Goal: Transaction & Acquisition: Download file/media

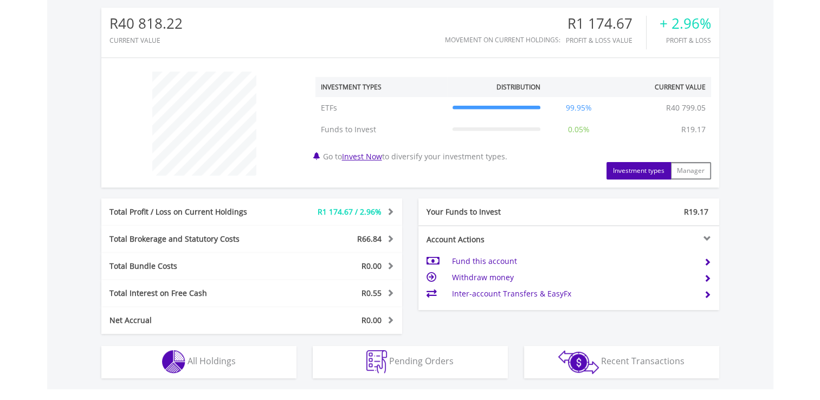
scroll to position [515, 0]
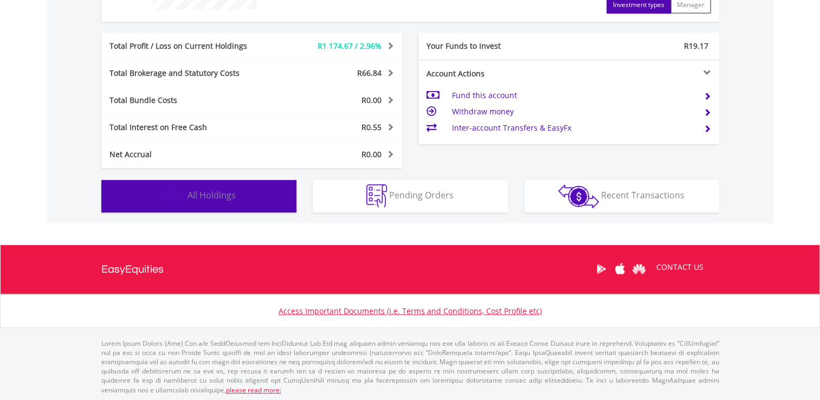
click at [245, 200] on button "Holdings All Holdings" at bounding box center [198, 196] width 195 height 33
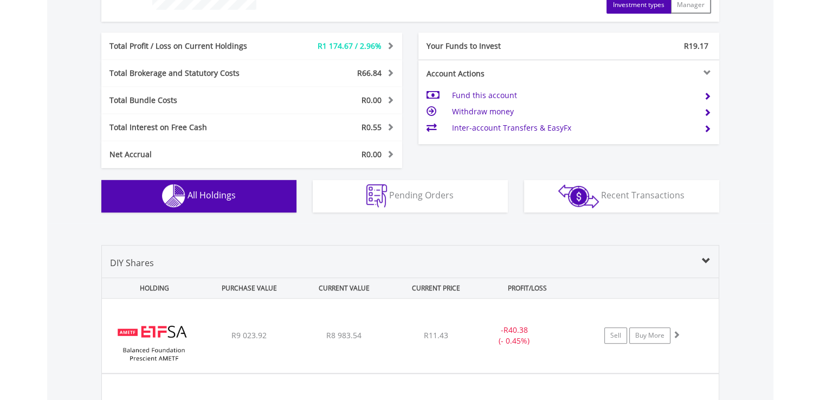
scroll to position [759, 0]
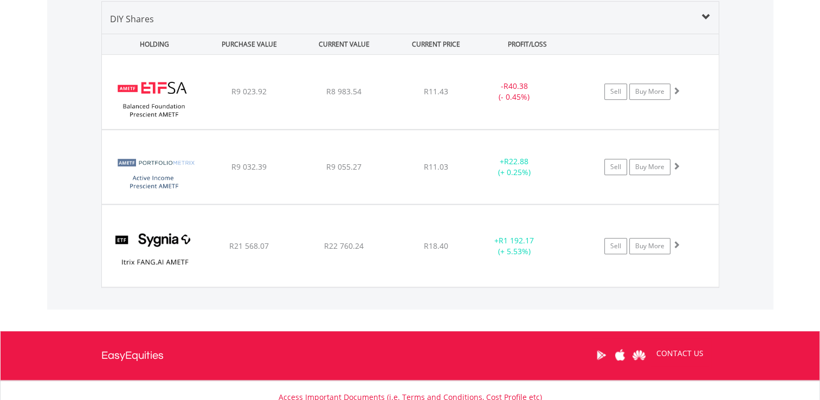
click at [57, 173] on div "Value View Share View DIY Shares HOLDING PURCHASE VALUE CURRENT VALUE CURRENT P…" at bounding box center [410, 144] width 726 height 330
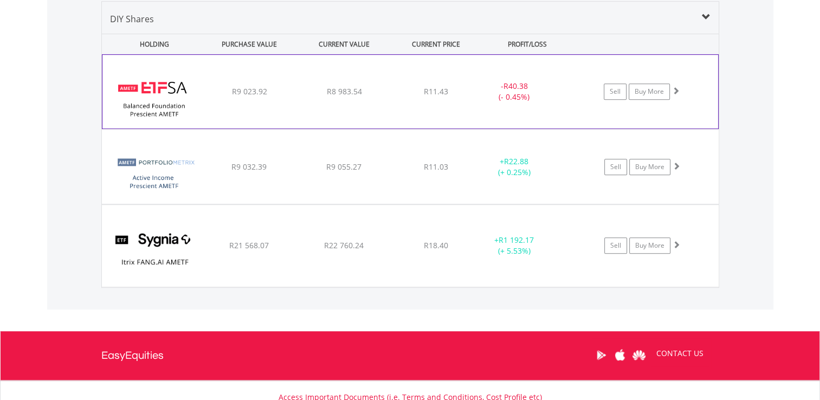
click at [225, 75] on div "﻿ ETFSA Balanced Foundation Prescient AMETF R9 023.92 R8 983.54 R11.43 - R40.38…" at bounding box center [409, 92] width 615 height 74
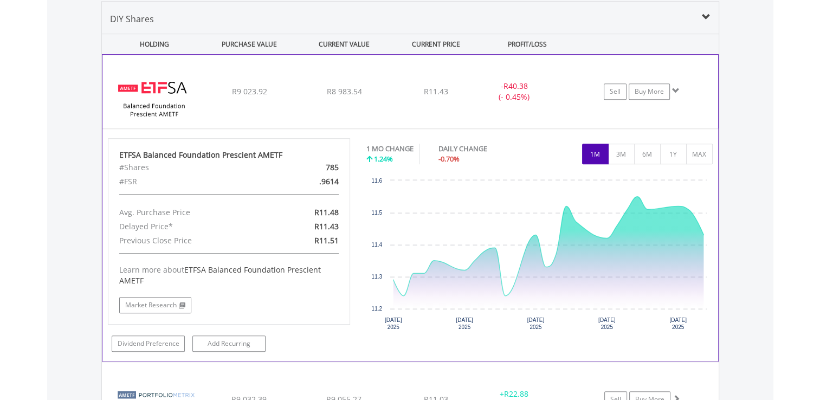
click at [237, 83] on div "﻿ ETFSA Balanced Foundation Prescient AMETF R9 023.92 R8 983.54 R11.43 - R40.38…" at bounding box center [409, 92] width 615 height 74
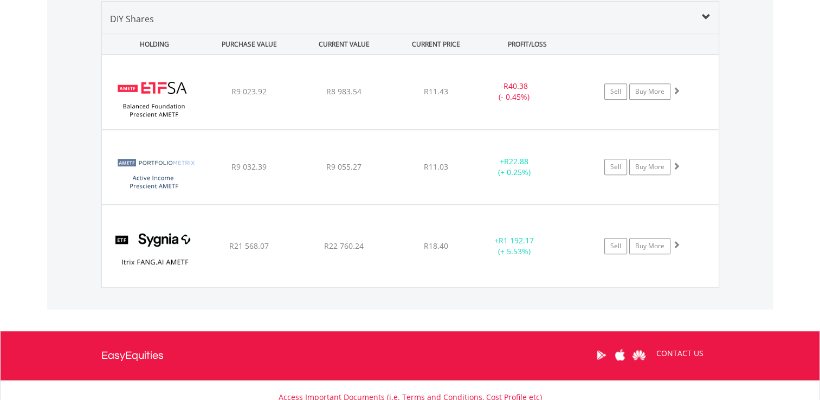
click at [82, 187] on div "Value View Share View DIY Shares HOLDING PURCHASE VALUE CURRENT VALUE CURRENT P…" at bounding box center [410, 144] width 726 height 330
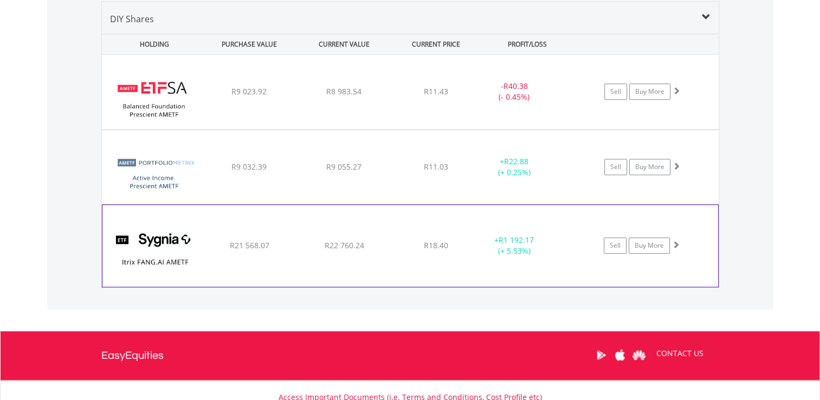
click at [308, 97] on div "R22 760.24" at bounding box center [343, 91] width 93 height 11
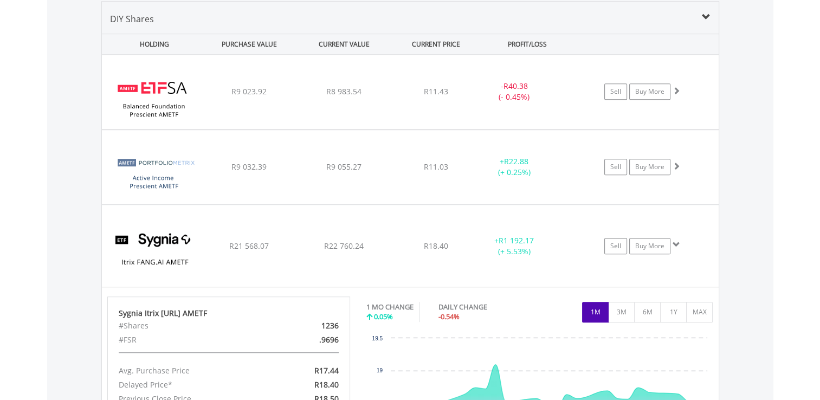
click at [52, 283] on div "Value View Share View DIY Shares HOLDING PURCHASE VALUE CURRENT VALUE CURRENT P…" at bounding box center [410, 254] width 726 height 551
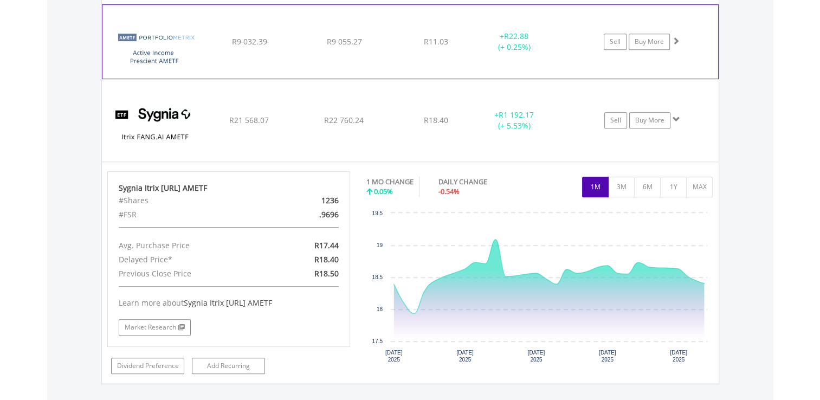
scroll to position [932, 0]
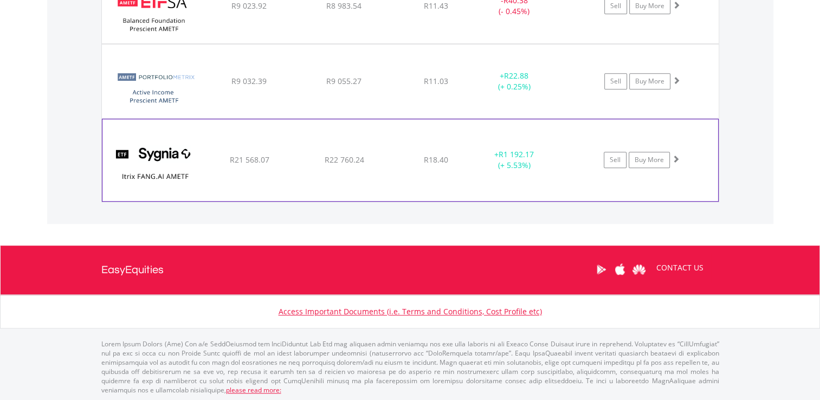
scroll to position [844, 0]
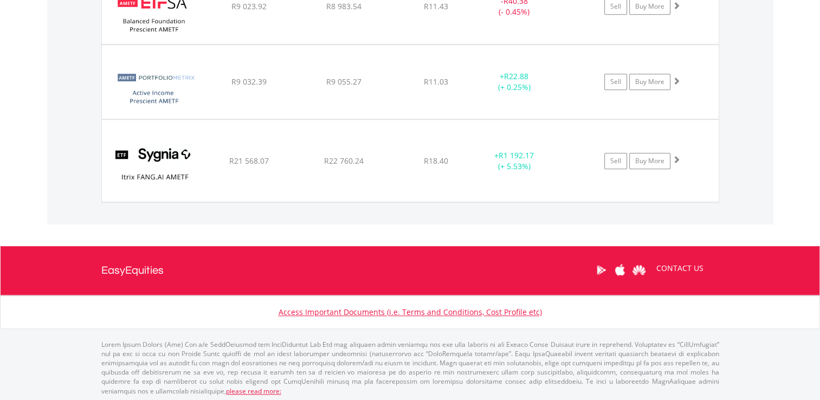
click at [63, 118] on div "Value View Share View DIY Shares HOLDING PURCHASE VALUE CURRENT VALUE CURRENT P…" at bounding box center [410, 59] width 726 height 330
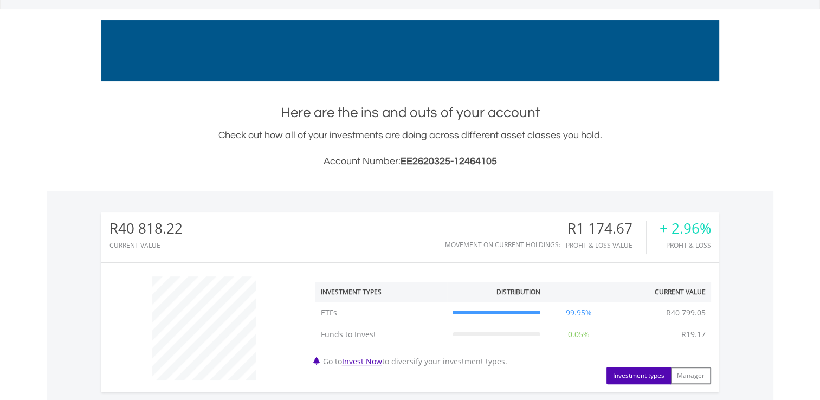
scroll to position [0, 0]
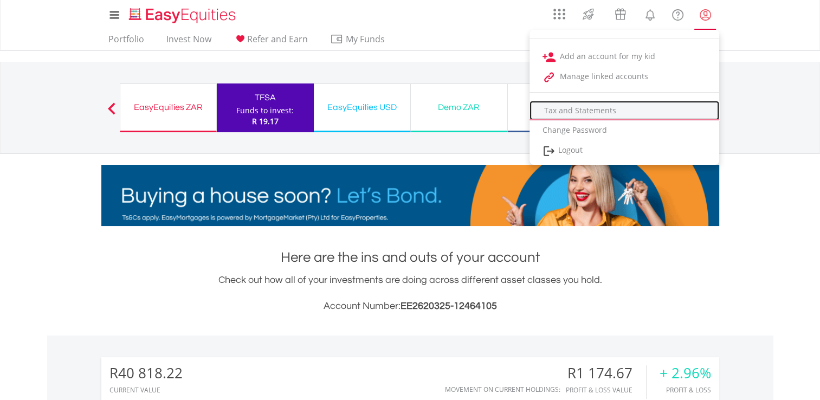
click at [579, 107] on link "Tax and Statements" at bounding box center [624, 111] width 190 height 20
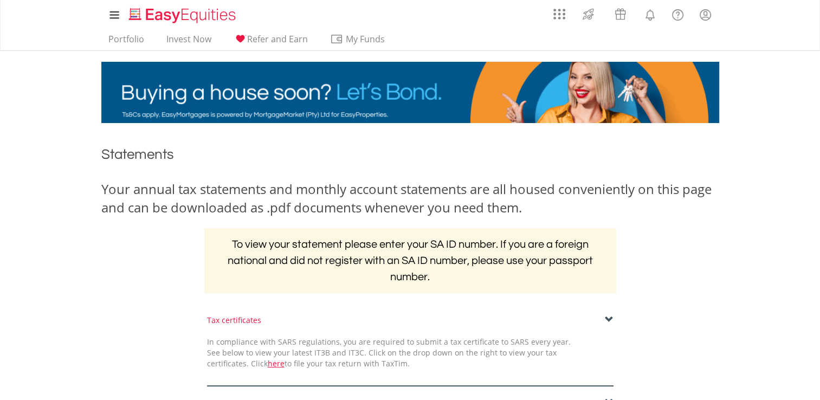
click at [147, 306] on div "﻿ Statements Your annual tax statements and monthly account statements are all …" at bounding box center [410, 307] width 634 height 346
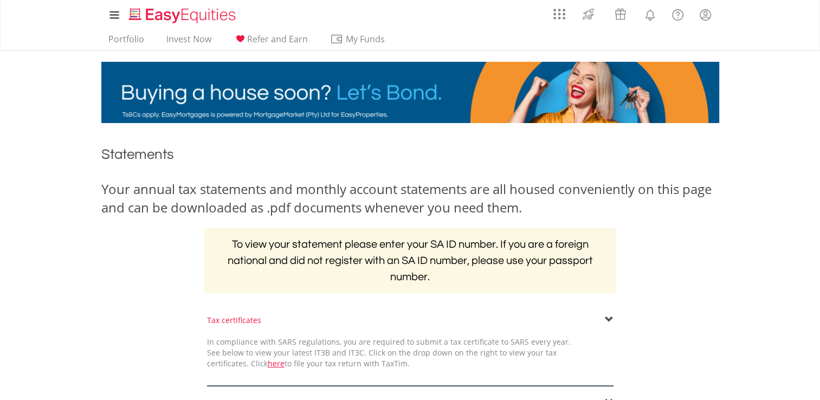
scroll to position [256, 0]
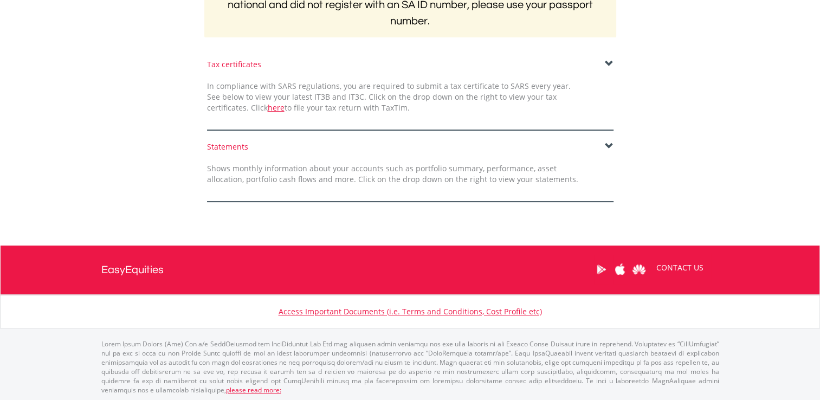
click at [314, 155] on div "Statements Shows monthly information about your accounts such as portfolio summ…" at bounding box center [410, 171] width 423 height 61
click at [605, 145] on span at bounding box center [609, 146] width 9 height 9
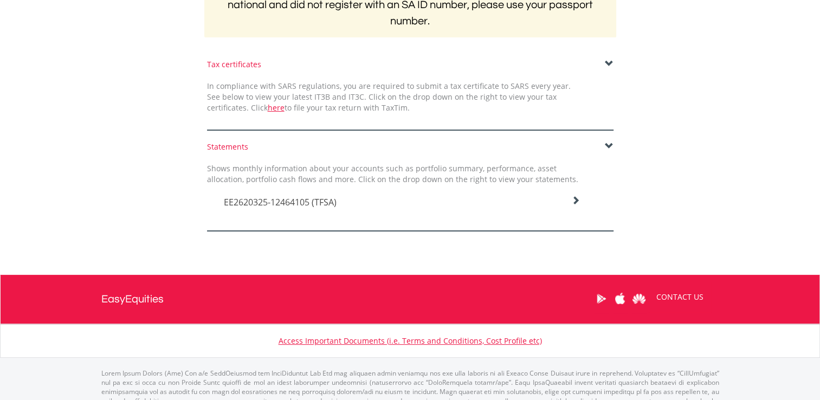
click at [559, 200] on h4 "EE2620325-12464105 (TFSA)" at bounding box center [402, 202] width 356 height 13
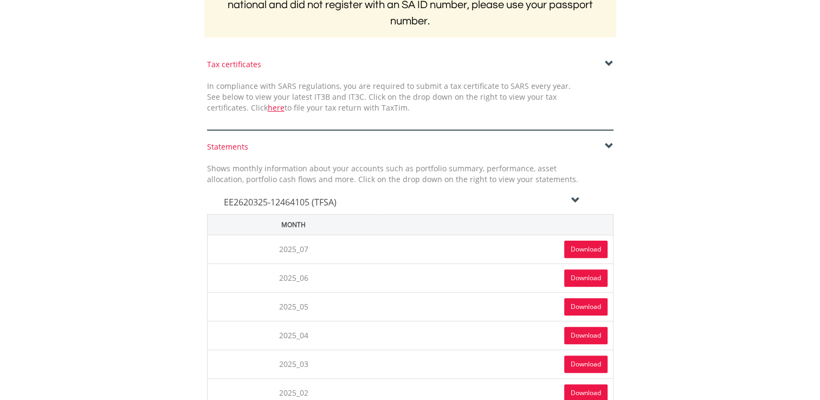
click at [581, 246] on link "Download" at bounding box center [585, 249] width 43 height 17
click at [744, 73] on body "My Investments Invest Now New Listings Sell My Recurring Investments Pending Or…" at bounding box center [410, 222] width 820 height 957
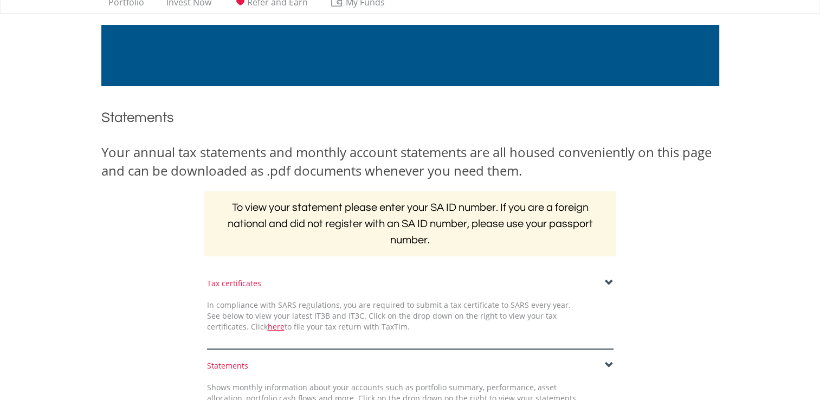
scroll to position [0, 0]
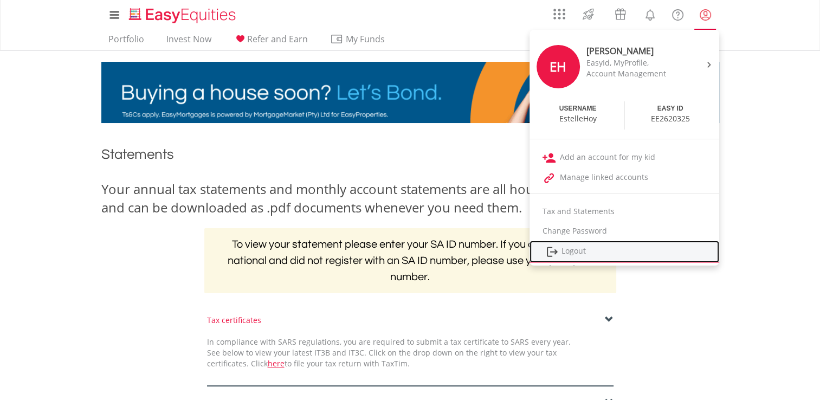
click at [560, 258] on link "Logout" at bounding box center [624, 252] width 190 height 22
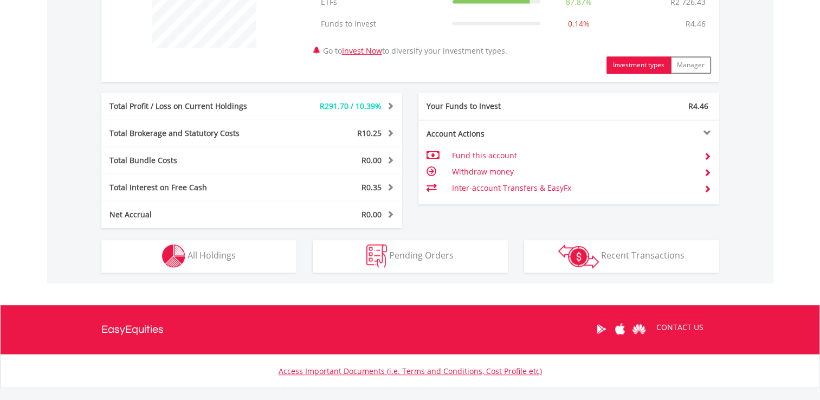
scroll to position [537, 0]
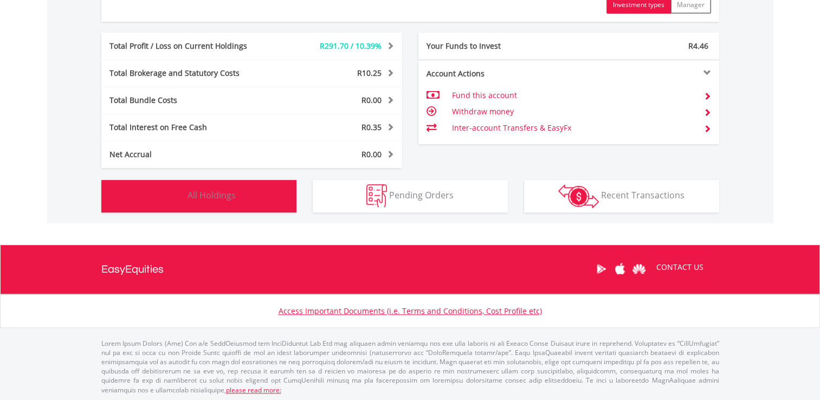
click at [203, 198] on span "All Holdings" at bounding box center [211, 195] width 48 height 12
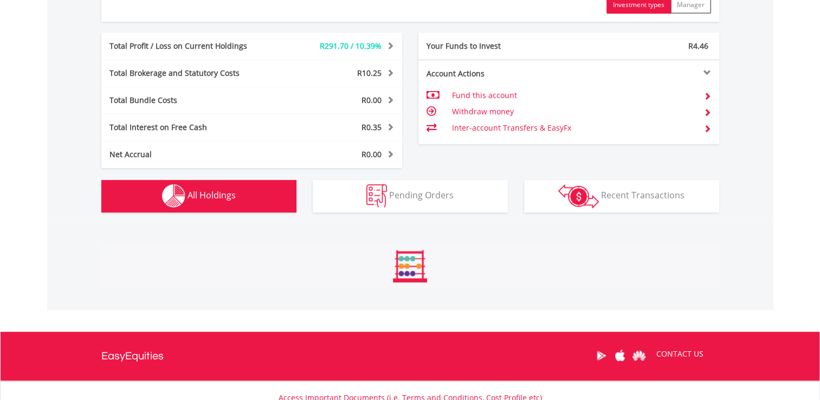
scroll to position [781, 0]
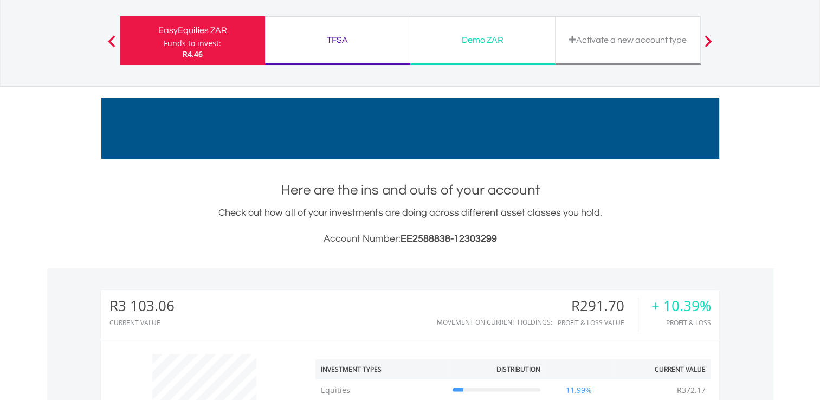
scroll to position [0, 0]
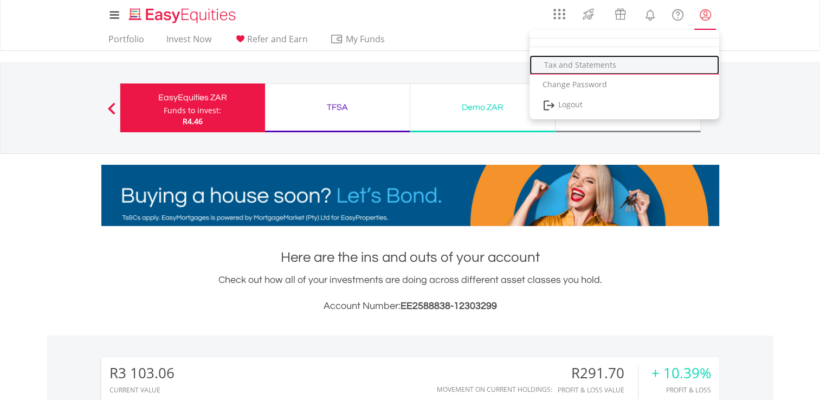
click at [589, 63] on link "Tax and Statements" at bounding box center [624, 65] width 190 height 20
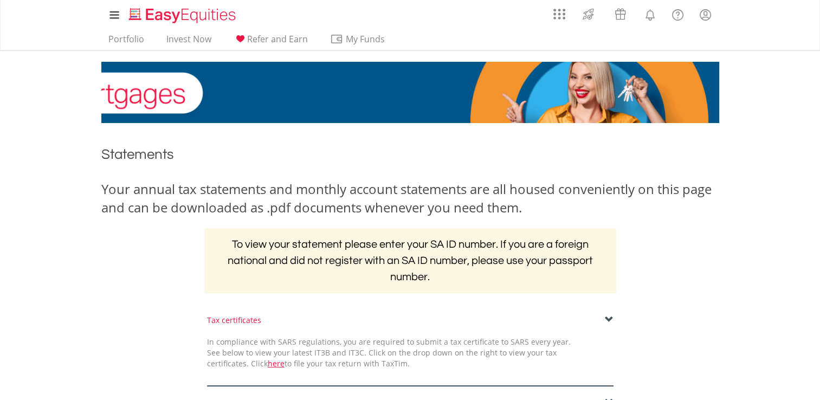
scroll to position [256, 0]
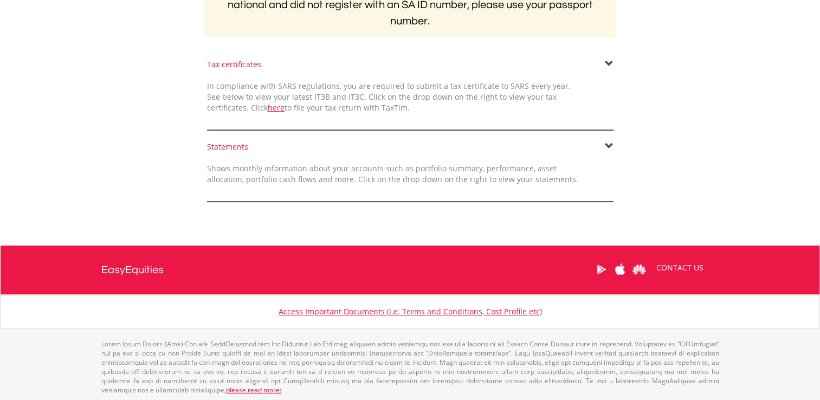
click at [444, 157] on div "Statements Shows monthly information about your accounts such as portfolio summ…" at bounding box center [410, 171] width 423 height 61
click at [610, 142] on span at bounding box center [609, 146] width 9 height 9
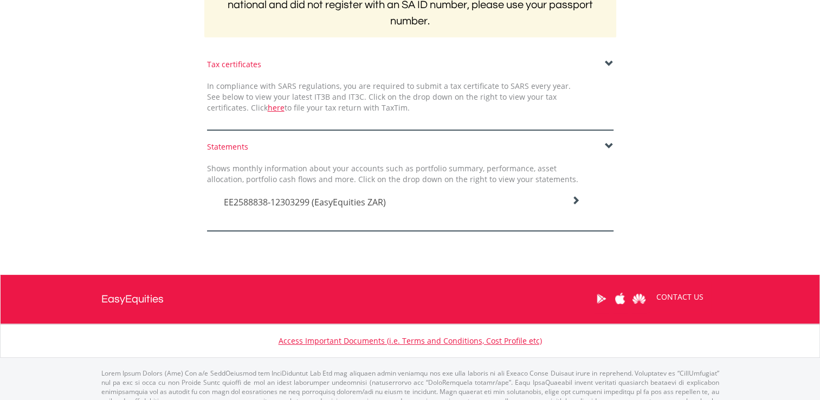
click at [556, 197] on h4 "EE2588838-12303299 (EasyEquities ZAR)" at bounding box center [402, 202] width 356 height 13
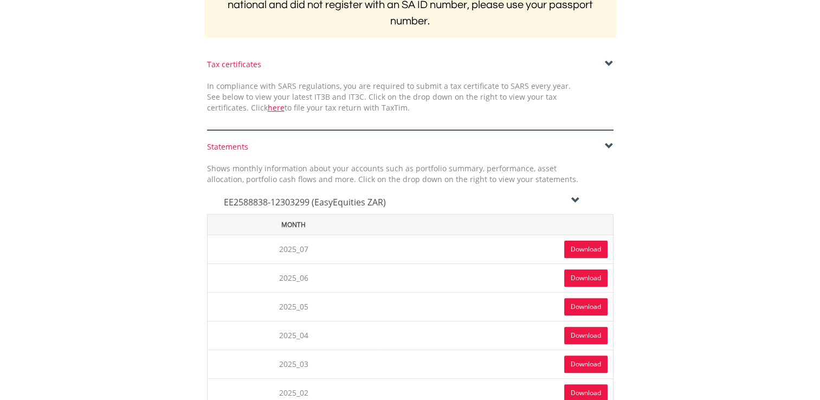
click at [579, 245] on link "Download" at bounding box center [585, 249] width 43 height 17
click at [126, 135] on form "Tax certificates In compliance with SARS regulations, you are required to submi…" at bounding box center [410, 290] width 618 height 463
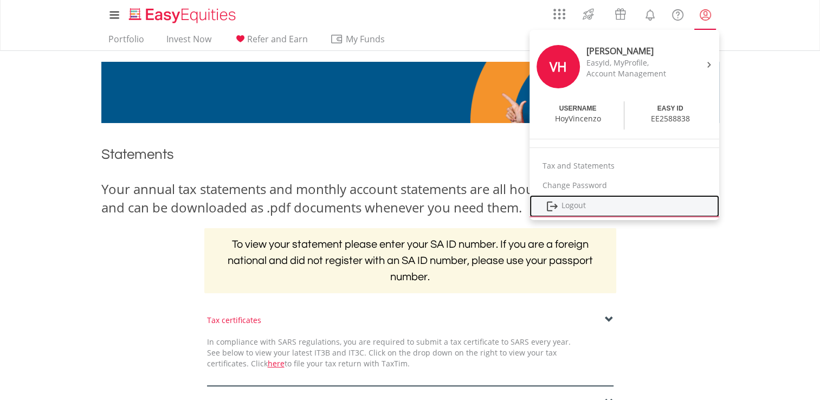
click at [573, 206] on link "Logout" at bounding box center [624, 206] width 190 height 22
